Goal: Navigation & Orientation: Find specific page/section

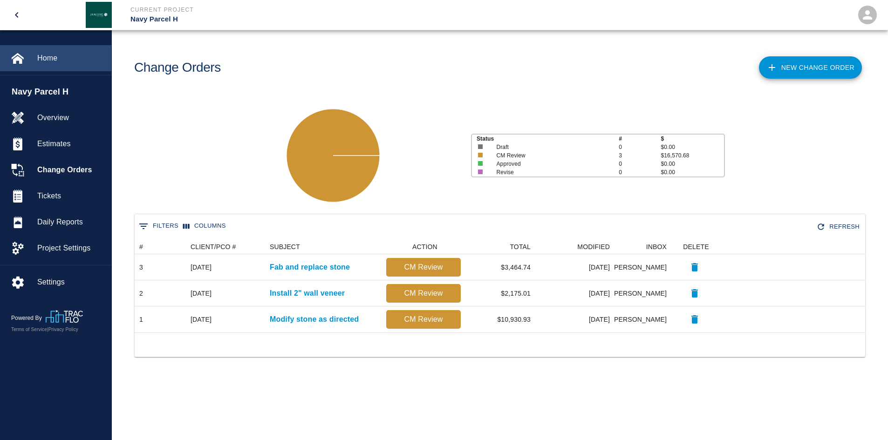
click at [49, 59] on span "Home" at bounding box center [70, 58] width 67 height 11
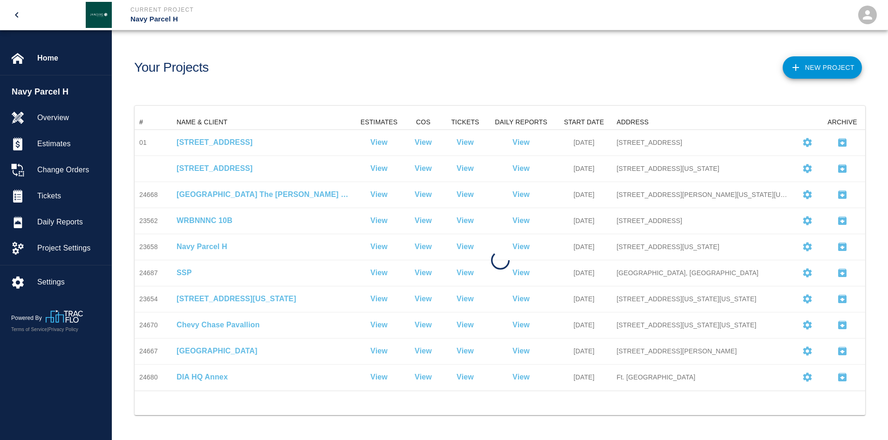
scroll to position [268, 723]
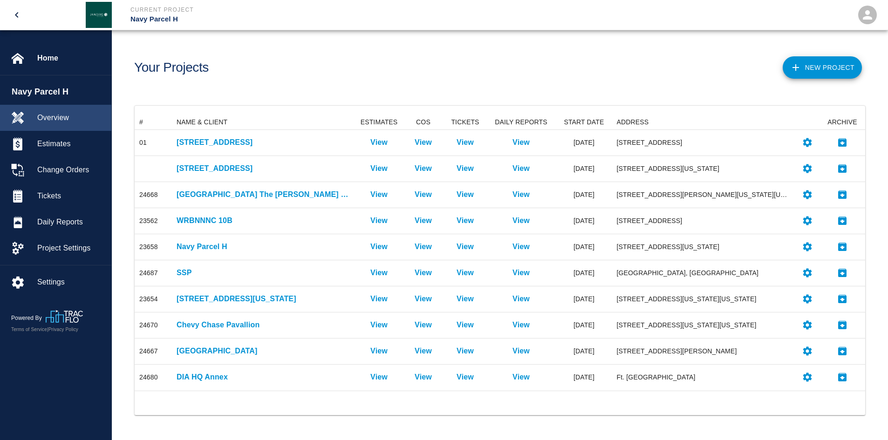
click at [63, 116] on span "Overview" at bounding box center [70, 117] width 67 height 11
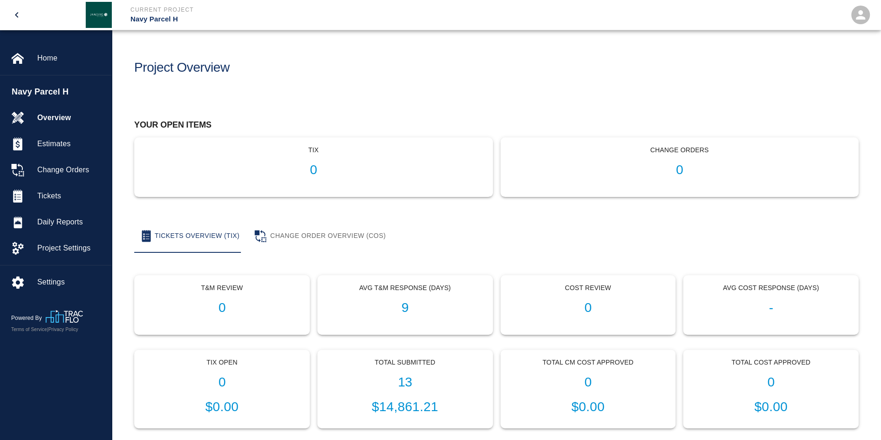
click at [310, 158] on div "tix 0" at bounding box center [314, 167] width 358 height 59
click at [311, 153] on p "tix" at bounding box center [313, 150] width 343 height 10
click at [42, 61] on span "Home" at bounding box center [70, 58] width 67 height 11
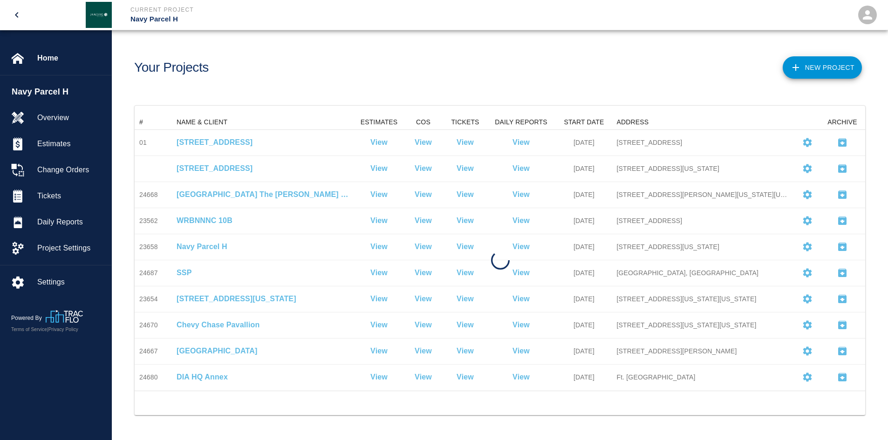
scroll to position [268, 723]
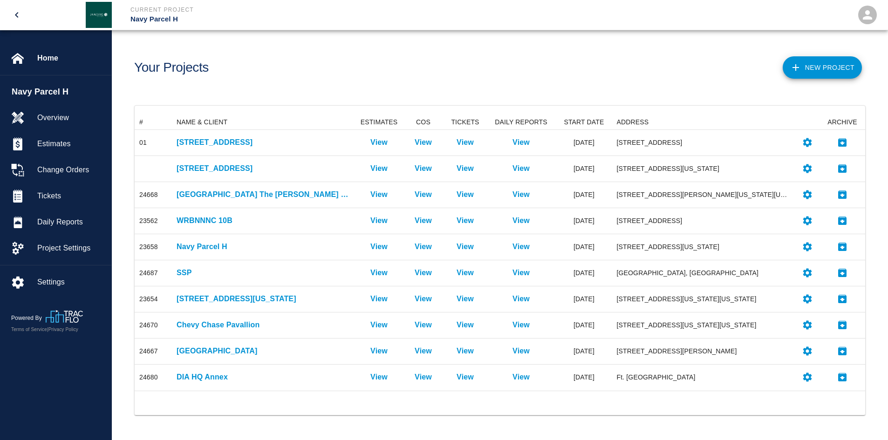
click at [21, 11] on icon "open drawer" at bounding box center [16, 14] width 11 height 11
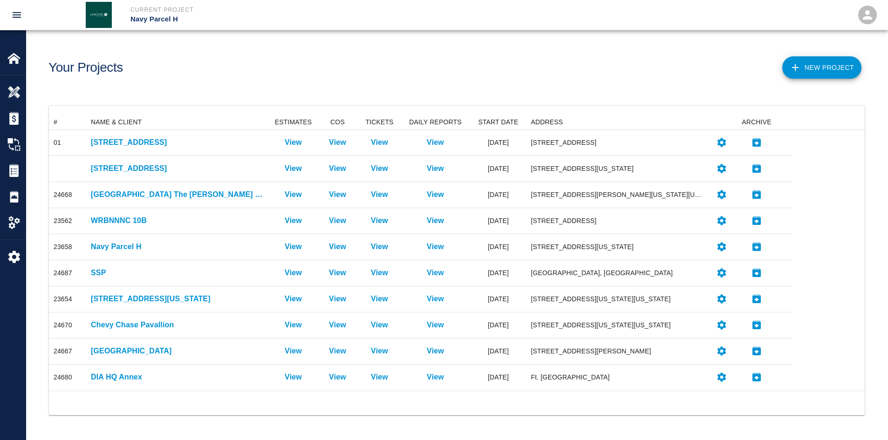
scroll to position [7, 7]
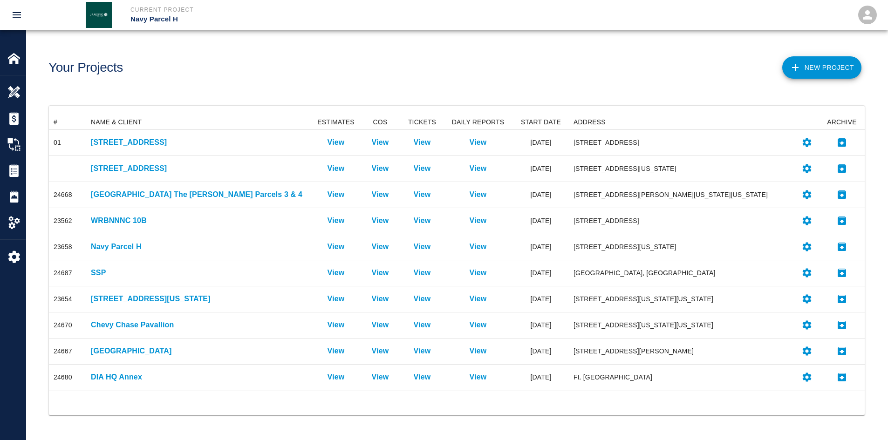
click at [21, 11] on icon "open drawer" at bounding box center [16, 14] width 11 height 11
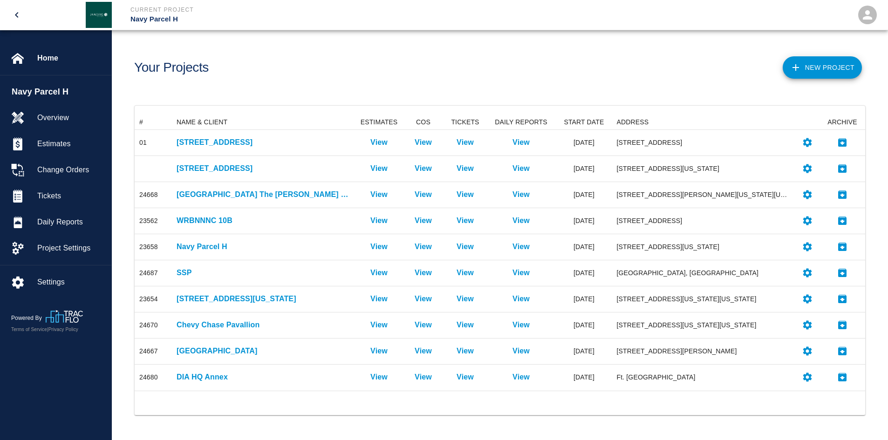
click at [92, 19] on img at bounding box center [99, 15] width 26 height 26
click at [48, 57] on span "Home" at bounding box center [70, 58] width 67 height 11
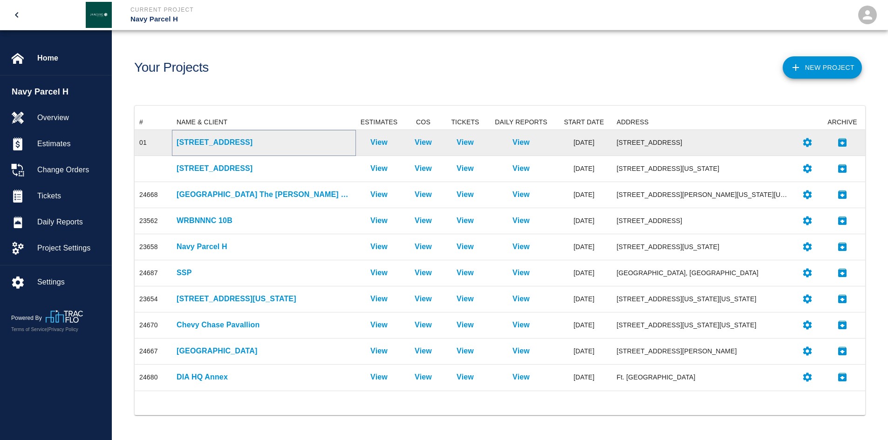
click at [218, 144] on p "[STREET_ADDRESS]" at bounding box center [264, 142] width 175 height 11
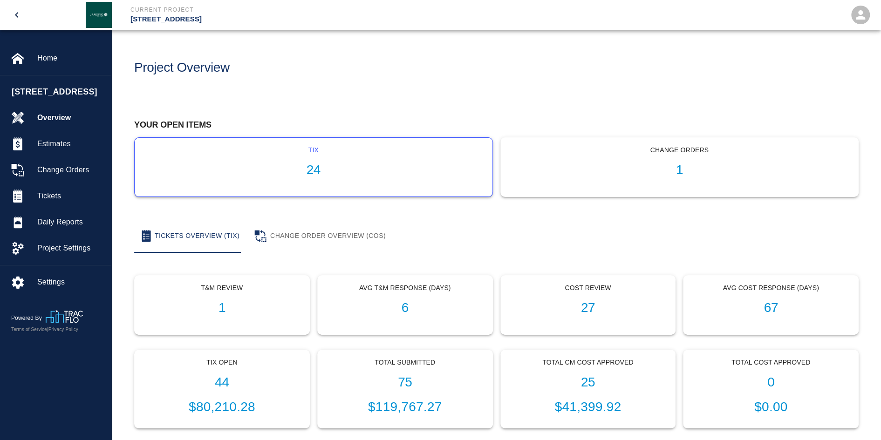
click at [326, 165] on h1 "24" at bounding box center [313, 170] width 343 height 15
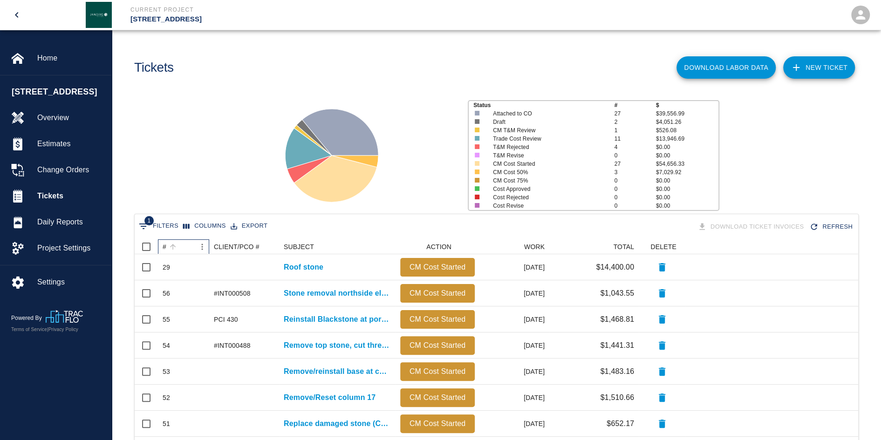
click at [166, 248] on div "#" at bounding box center [165, 246] width 4 height 15
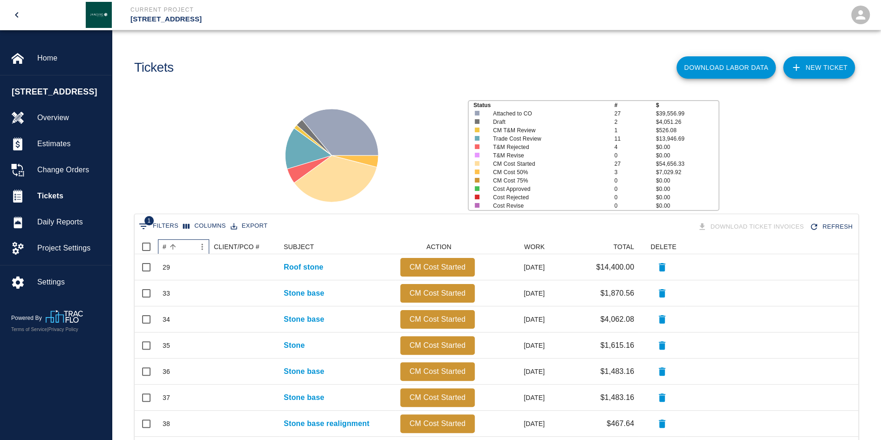
click at [166, 249] on div "#" at bounding box center [172, 246] width 13 height 13
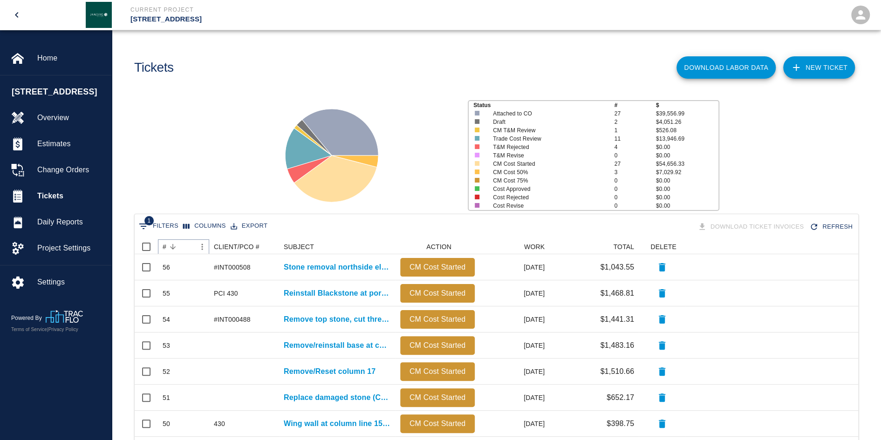
click at [172, 246] on icon "Sort" at bounding box center [173, 247] width 8 height 8
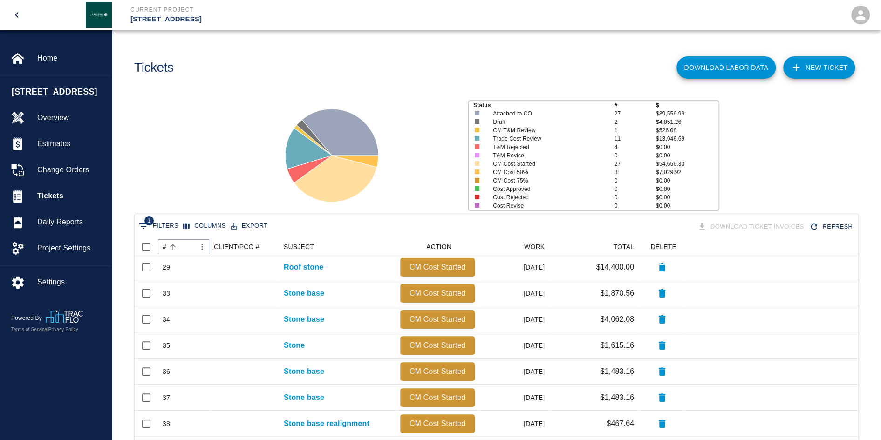
click at [171, 247] on icon "Sort" at bounding box center [173, 247] width 8 height 8
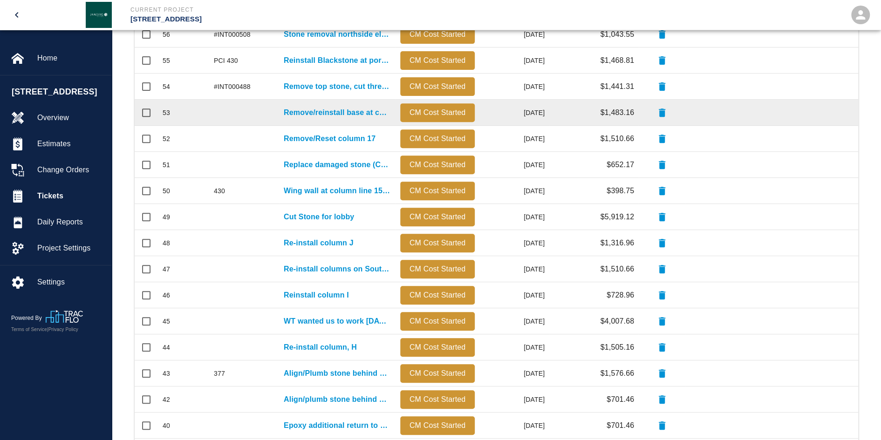
scroll to position [382, 0]
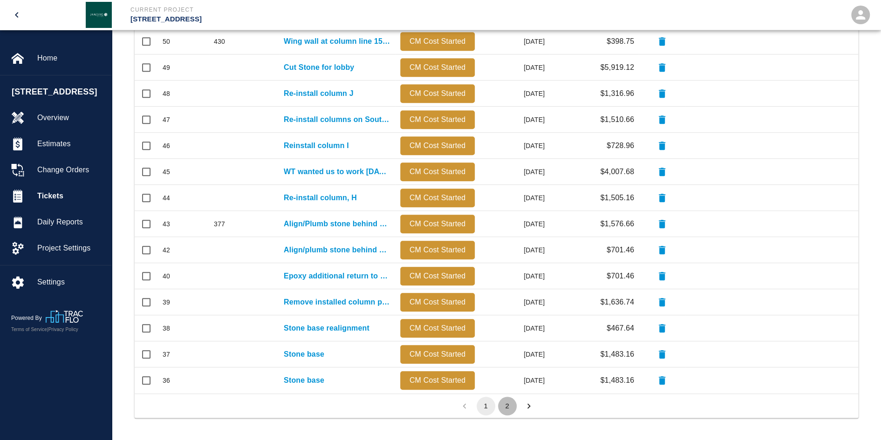
click at [511, 406] on button "2" at bounding box center [507, 406] width 19 height 19
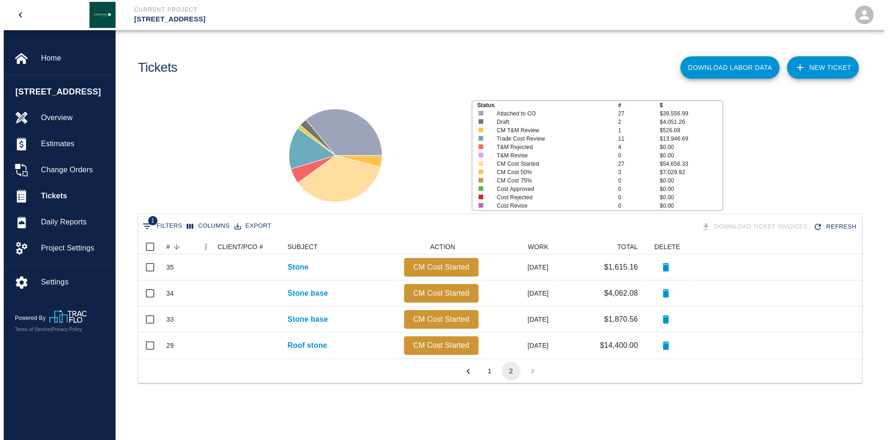
scroll to position [7, 7]
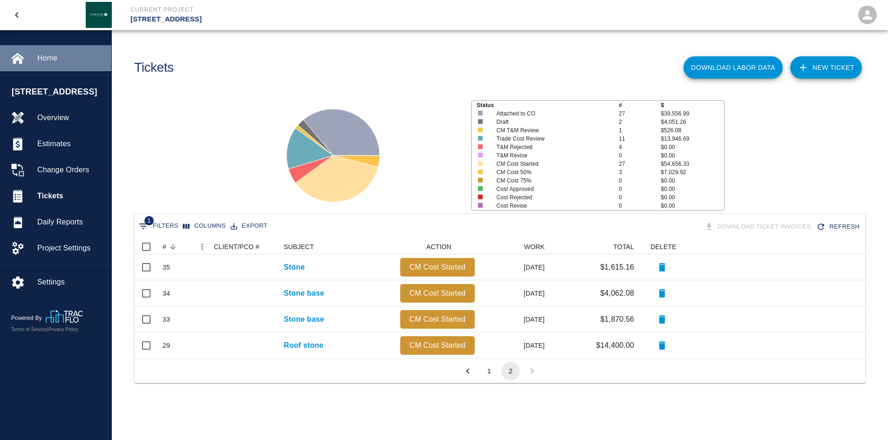
click at [57, 56] on span "Home" at bounding box center [70, 58] width 67 height 11
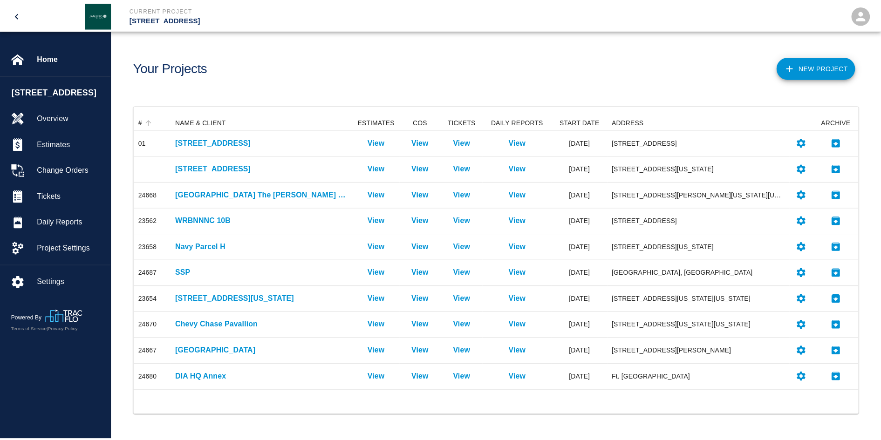
scroll to position [268, 723]
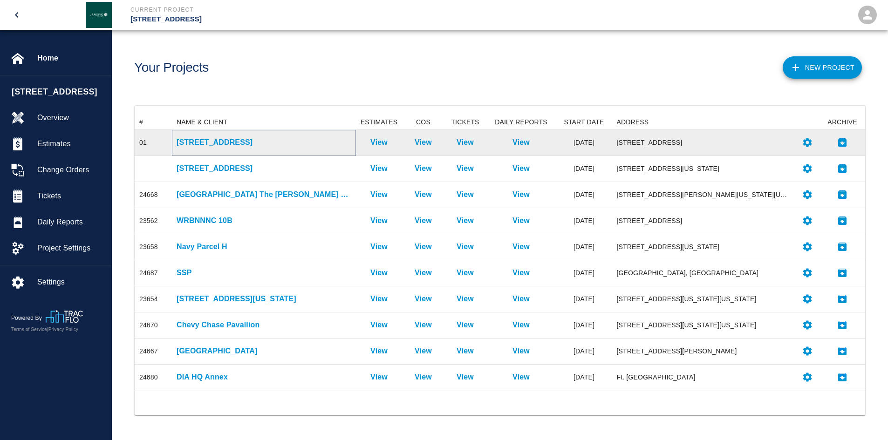
click at [227, 145] on p "[STREET_ADDRESS]" at bounding box center [264, 142] width 175 height 11
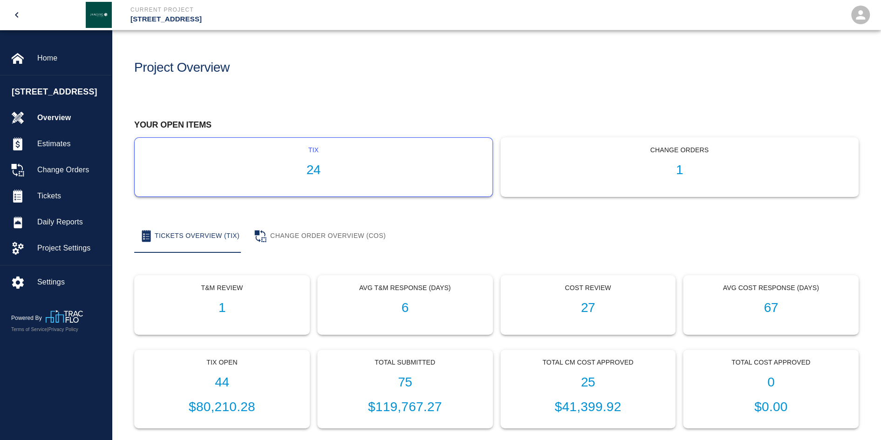
click at [318, 167] on h1 "24" at bounding box center [313, 170] width 343 height 15
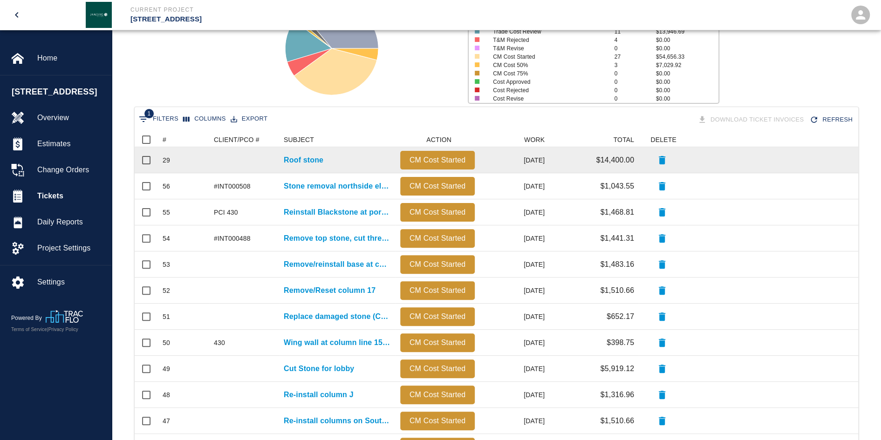
scroll to position [103, 0]
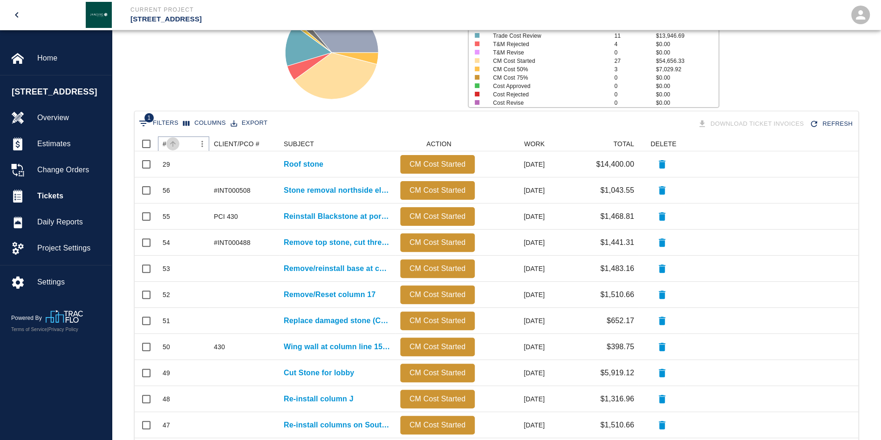
click at [170, 145] on icon "Sort" at bounding box center [173, 144] width 8 height 8
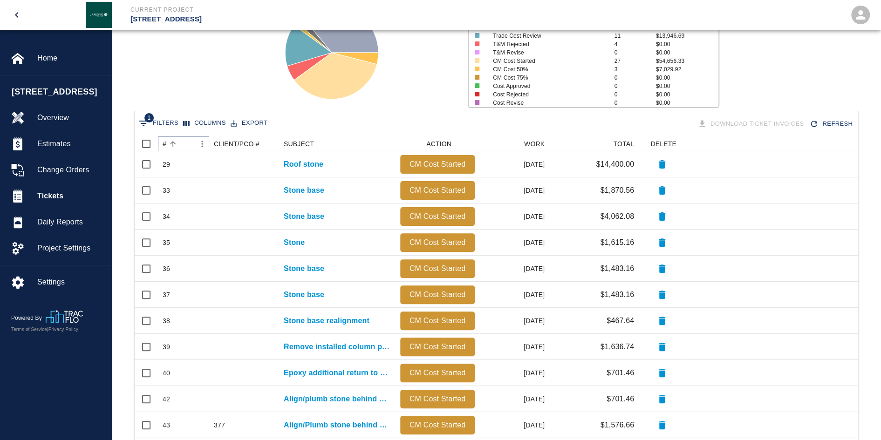
click at [169, 145] on icon "Sort" at bounding box center [173, 144] width 8 height 8
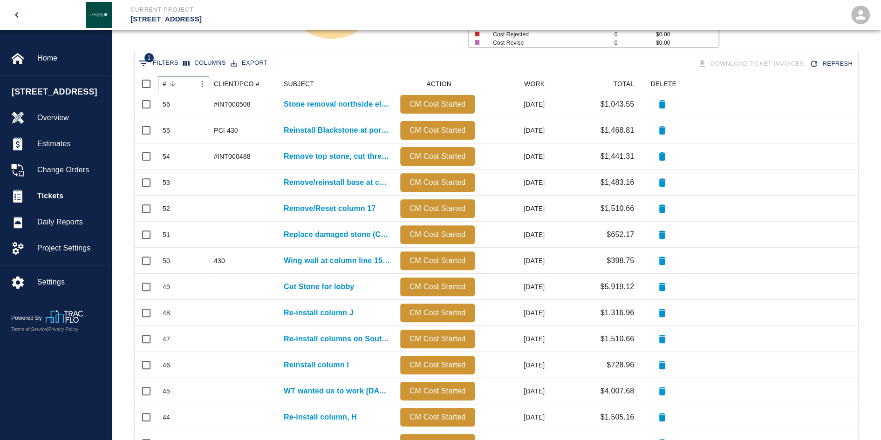
scroll to position [382, 0]
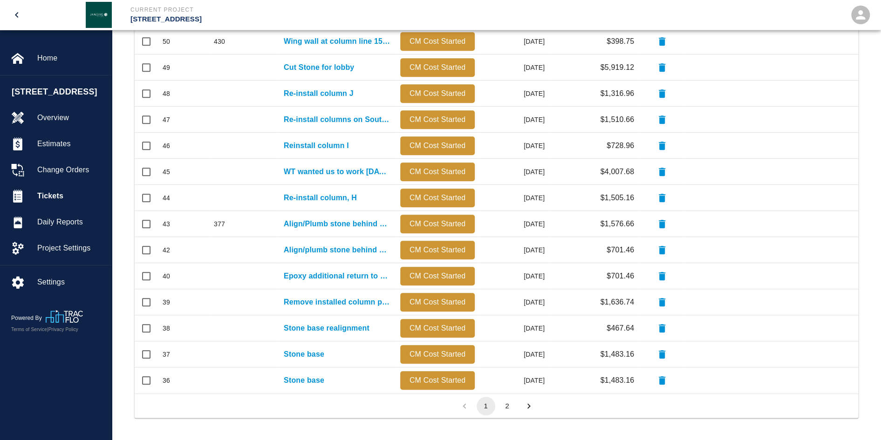
click at [502, 407] on button "2" at bounding box center [507, 406] width 19 height 19
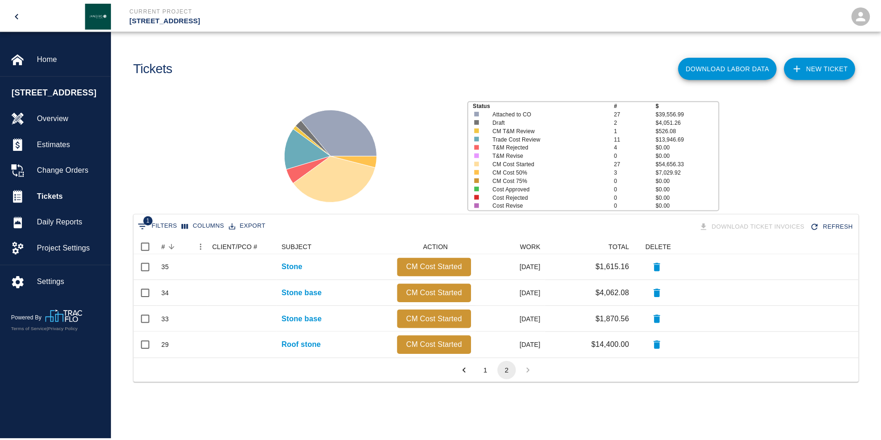
scroll to position [7, 7]
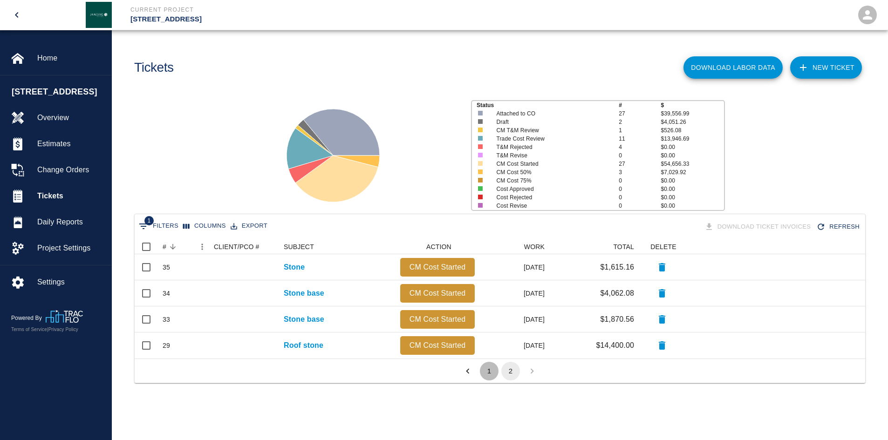
click at [483, 371] on button "1" at bounding box center [489, 371] width 19 height 19
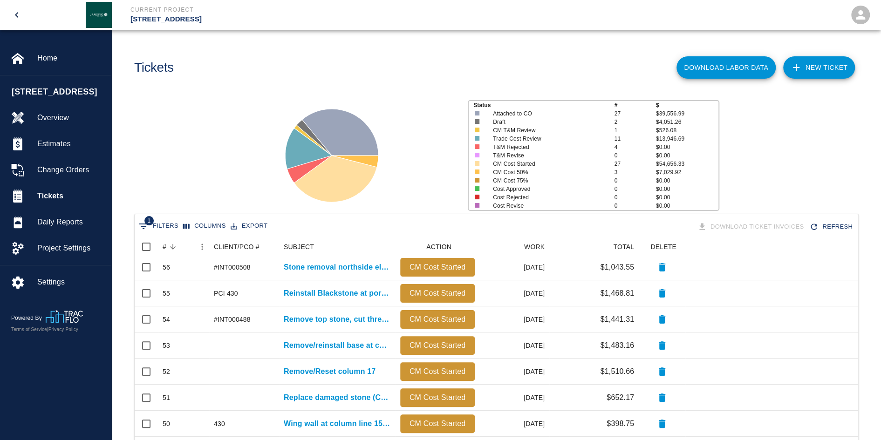
scroll to position [0, 0]
drag, startPoint x: 82, startPoint y: 182, endPoint x: 91, endPoint y: 185, distance: 9.9
click at [82, 176] on span "Change Orders" at bounding box center [70, 169] width 67 height 11
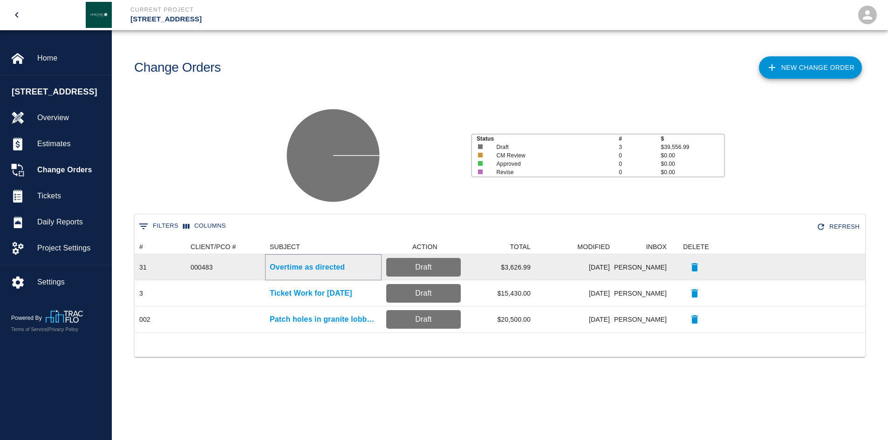
click at [320, 268] on p "Overtime as directed" at bounding box center [307, 267] width 75 height 11
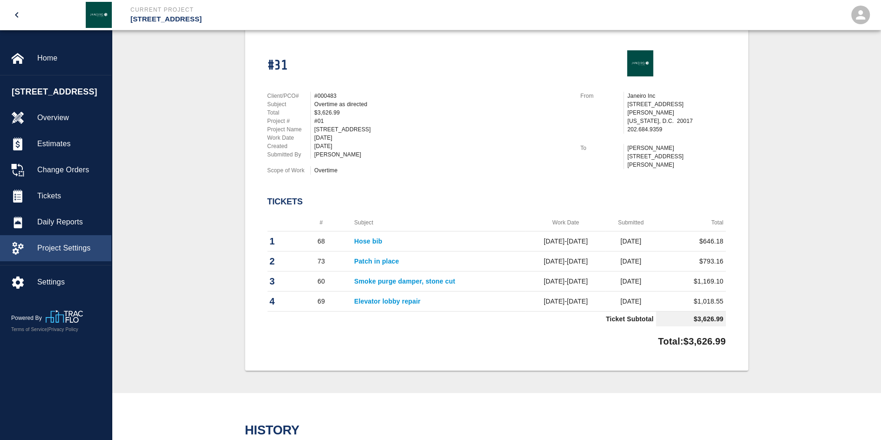
scroll to position [90, 0]
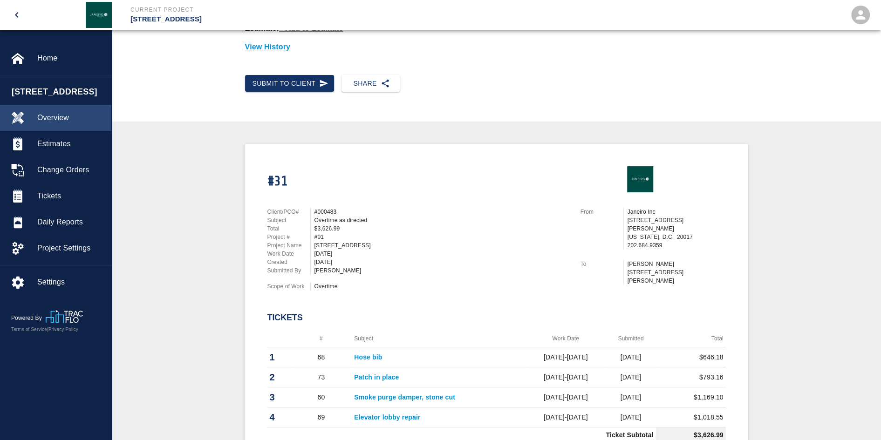
click at [61, 124] on div "Overview" at bounding box center [55, 118] width 111 height 26
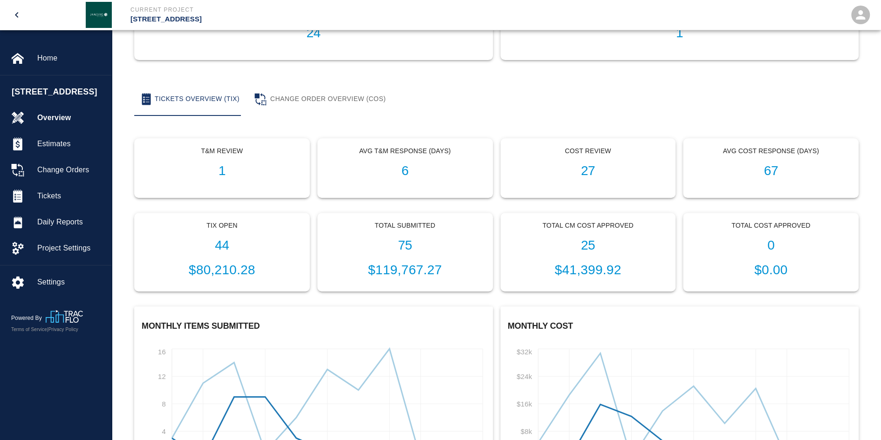
scroll to position [183, 0]
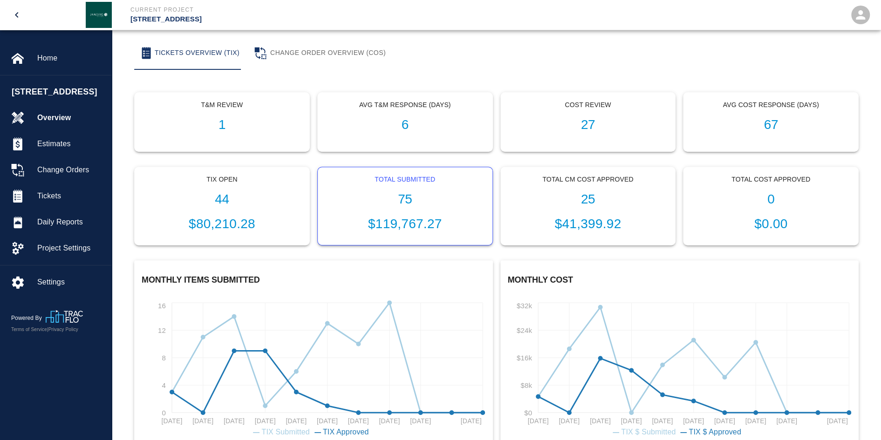
click at [395, 178] on p "Total Submitted" at bounding box center [405, 180] width 160 height 10
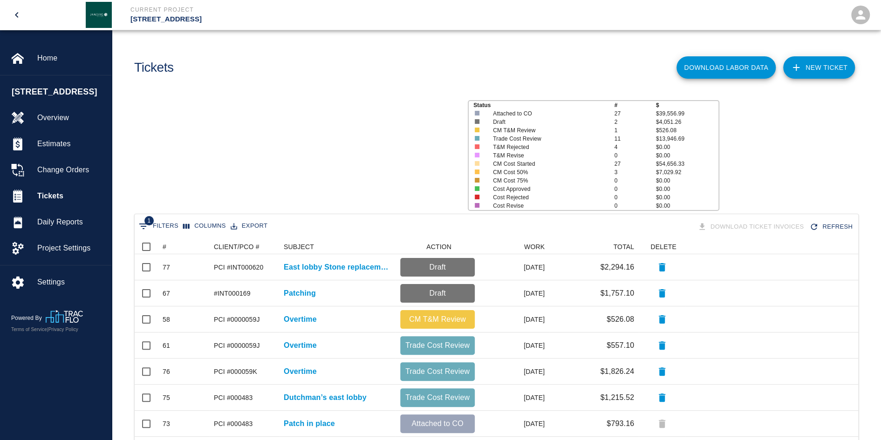
scroll to position [529, 716]
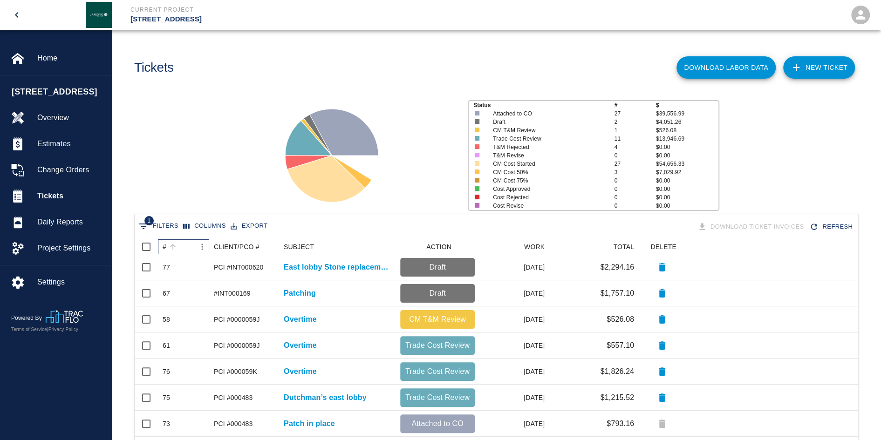
click at [165, 246] on div "#" at bounding box center [165, 246] width 4 height 15
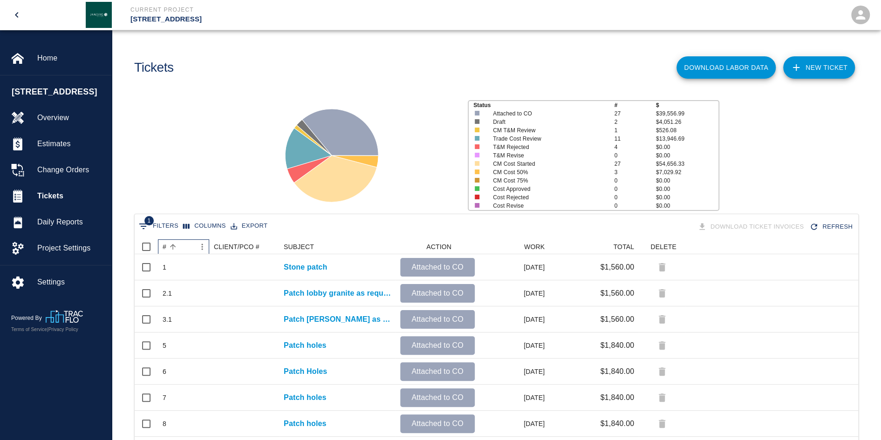
click at [165, 246] on div "#" at bounding box center [165, 246] width 4 height 15
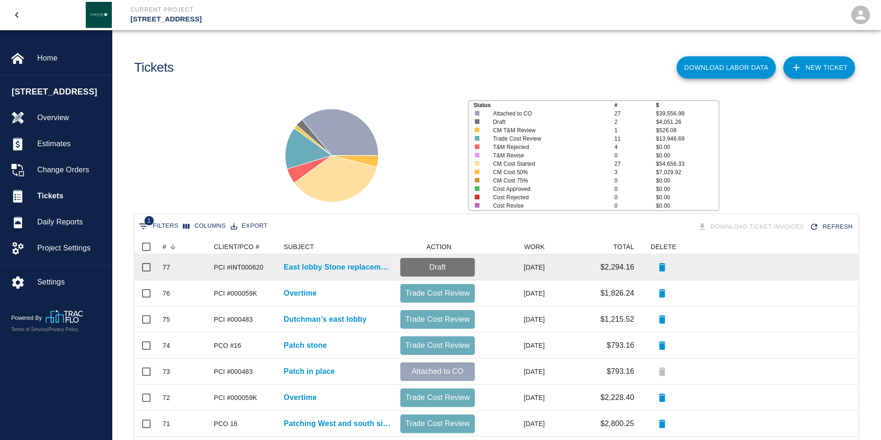
click at [315, 273] on div "East lobby Stone replacement" at bounding box center [337, 267] width 116 height 26
click at [314, 269] on p "East lobby Stone replacement" at bounding box center [337, 267] width 107 height 11
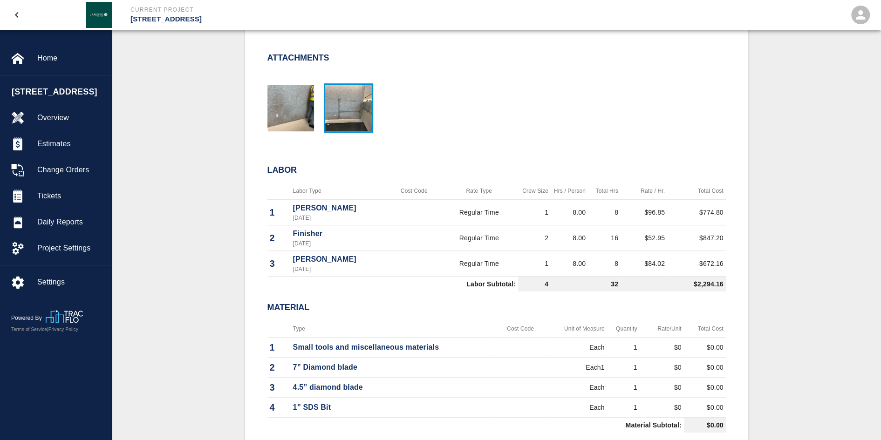
scroll to position [326, 0]
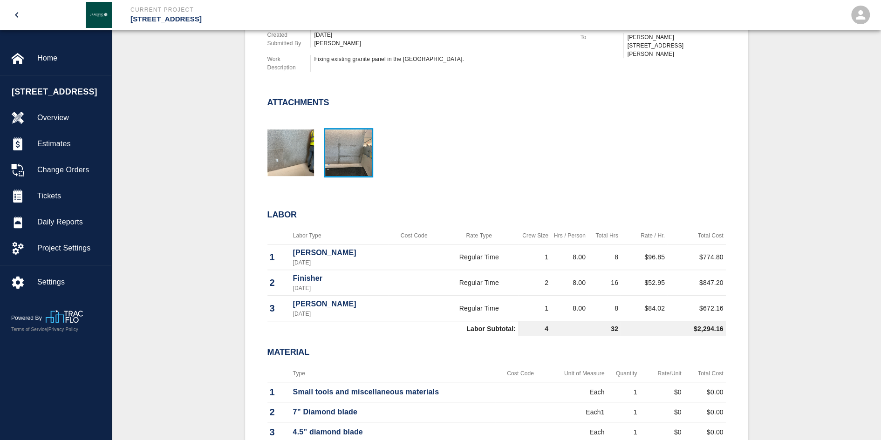
click at [341, 161] on img "button" at bounding box center [348, 152] width 47 height 47
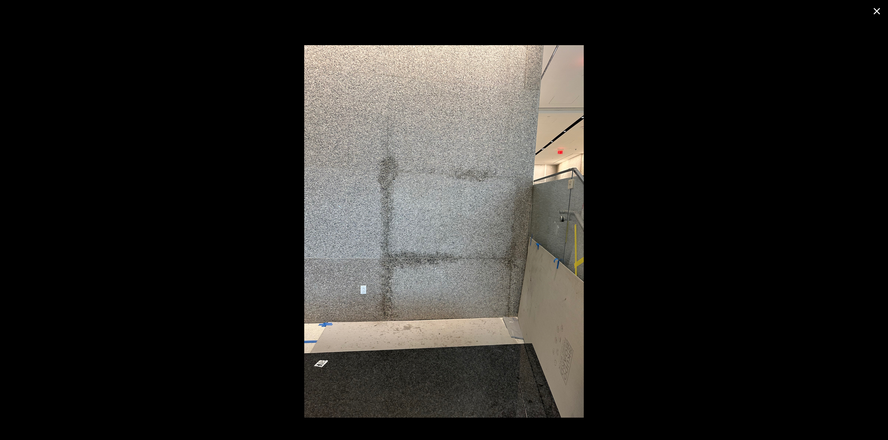
click at [877, 10] on icon "close" at bounding box center [876, 11] width 11 height 11
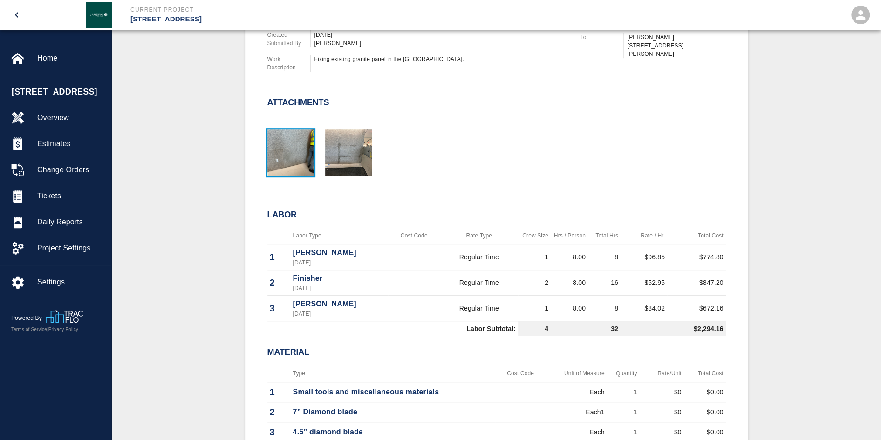
click at [305, 155] on img "button" at bounding box center [290, 152] width 47 height 47
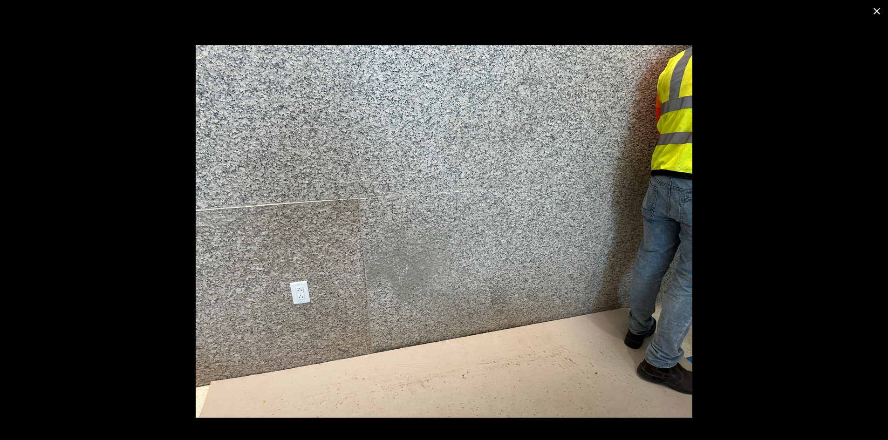
click at [882, 14] on button "close" at bounding box center [876, 11] width 22 height 22
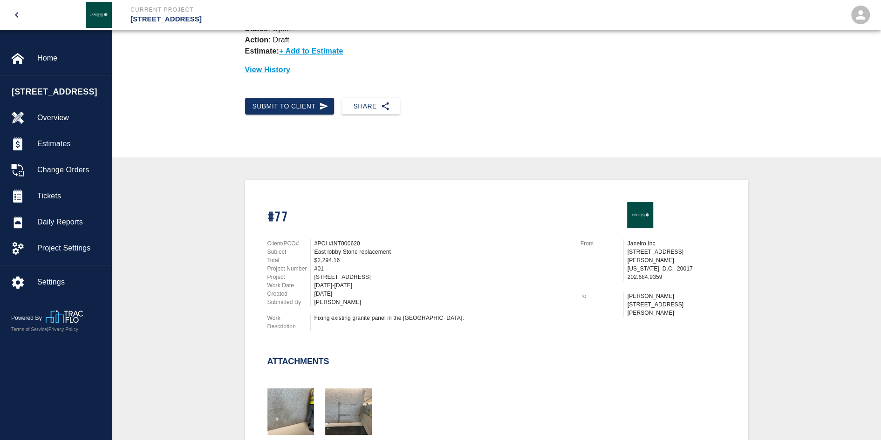
scroll to position [0, 0]
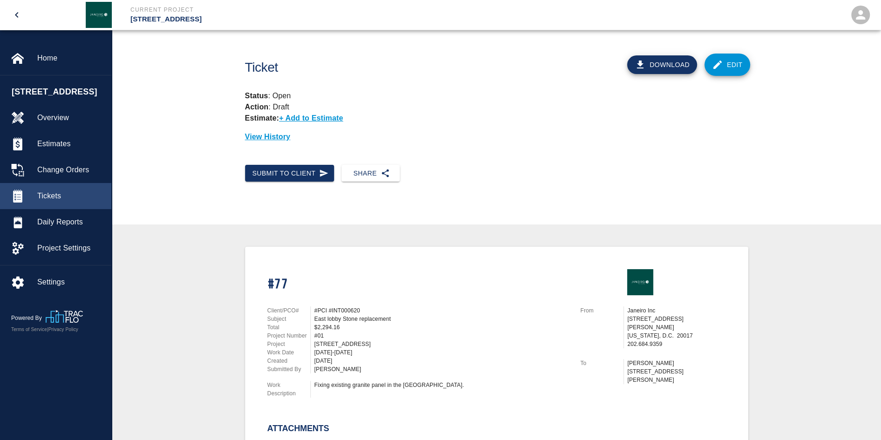
click at [54, 209] on div "Tickets" at bounding box center [55, 196] width 111 height 26
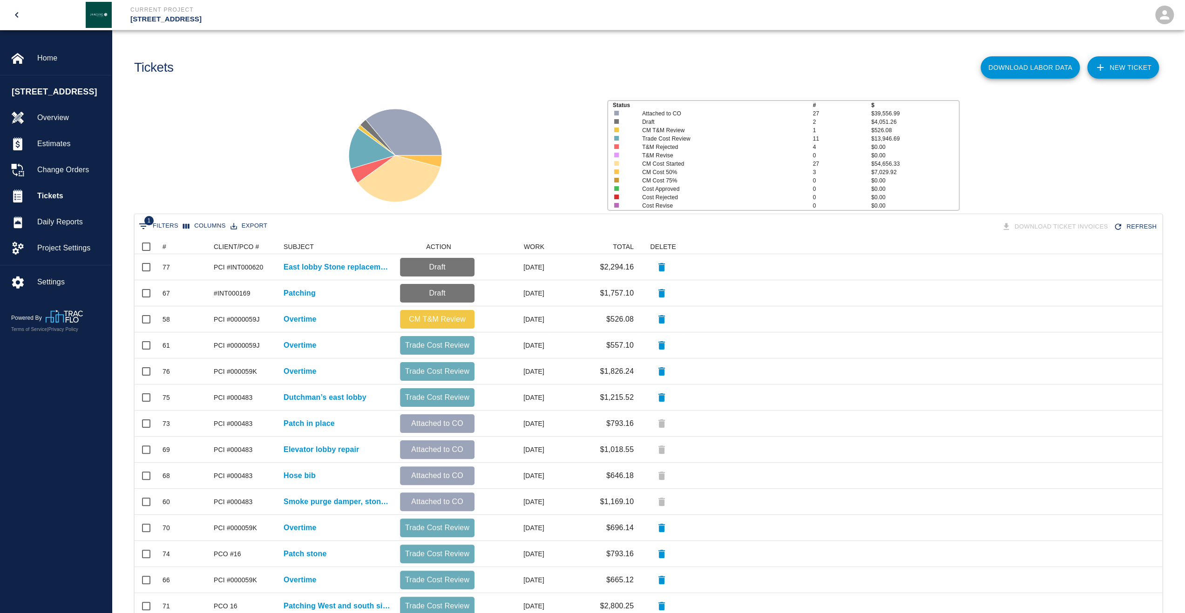
scroll to position [529, 1021]
